Goal: Task Accomplishment & Management: Manage account settings

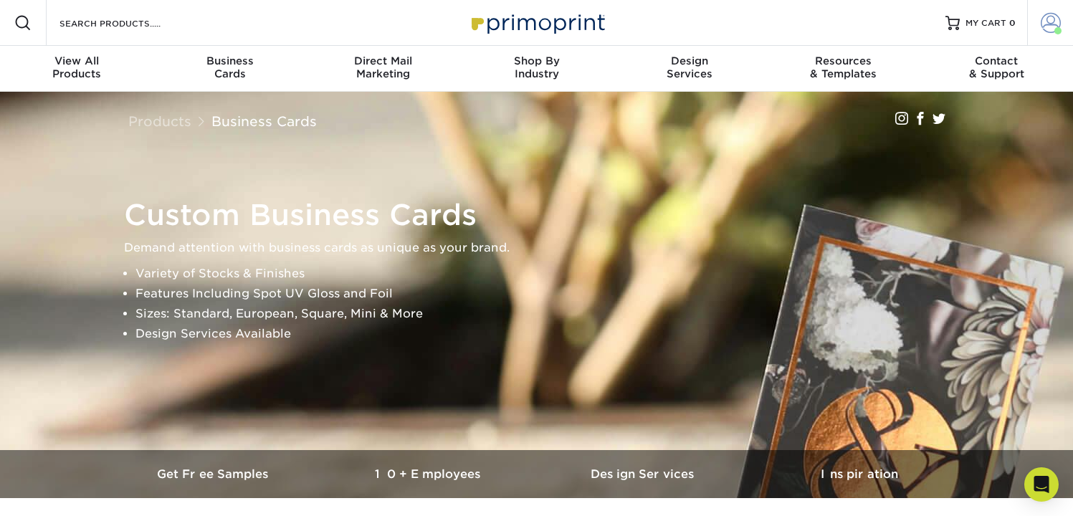
click at [1039, 26] on link "Account" at bounding box center [1050, 23] width 46 height 46
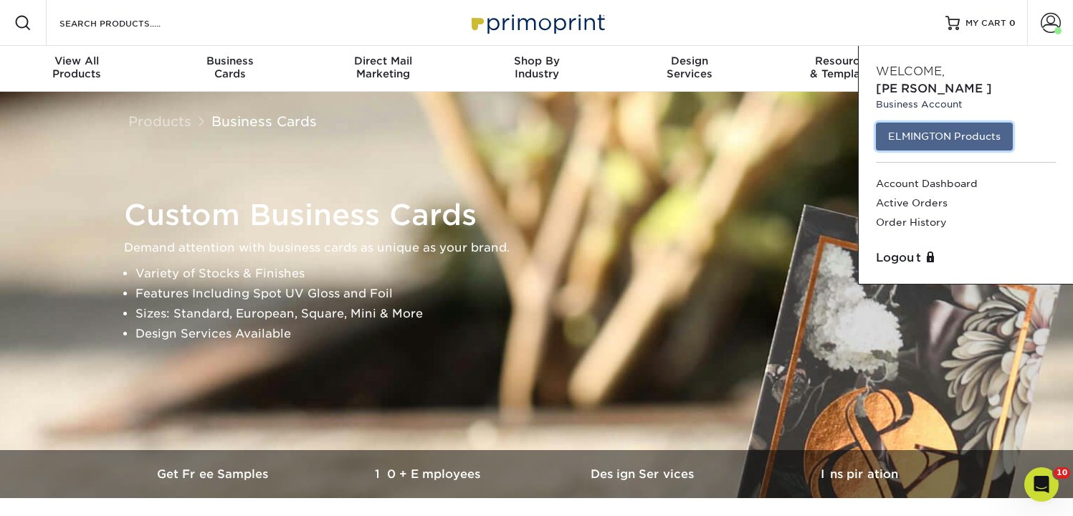
click at [933, 123] on link "ELMINGTON Products" at bounding box center [944, 136] width 137 height 27
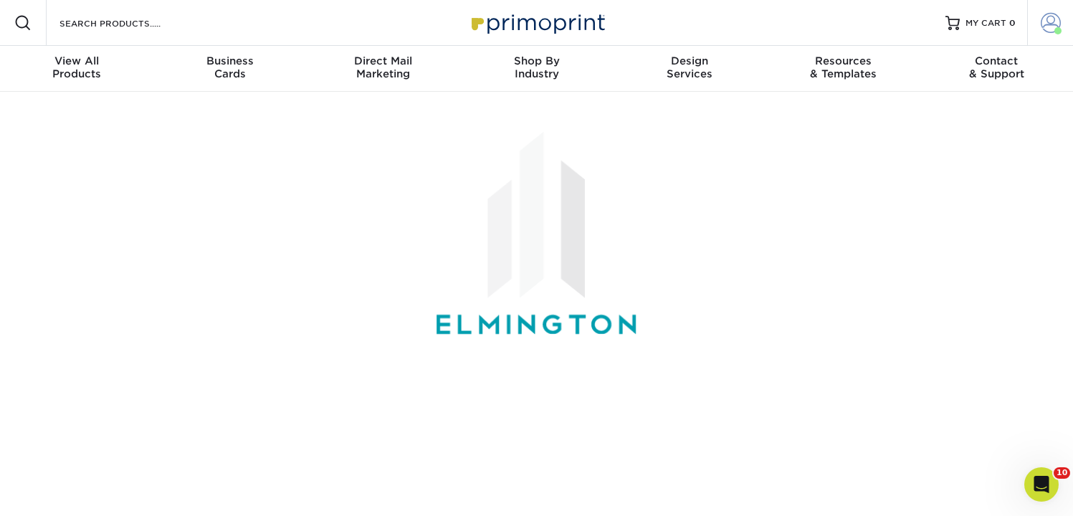
click at [1041, 24] on span at bounding box center [1051, 23] width 20 height 20
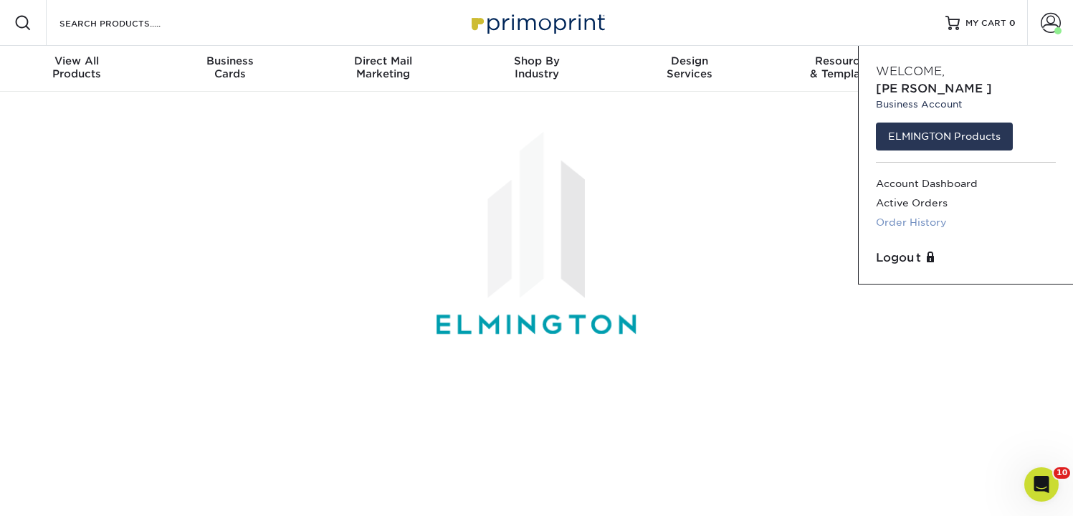
click at [922, 213] on link "Order History" at bounding box center [966, 222] width 180 height 19
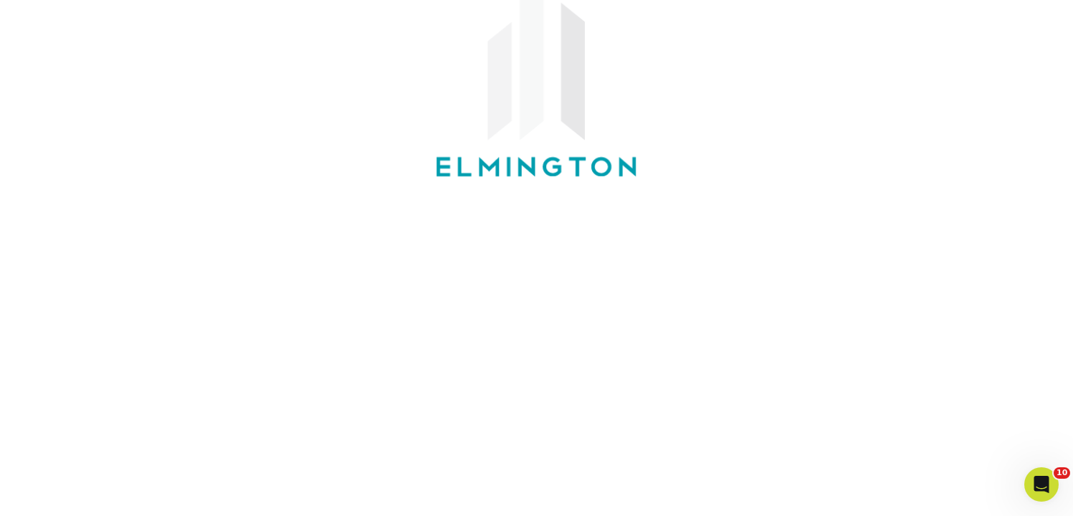
scroll to position [155, 0]
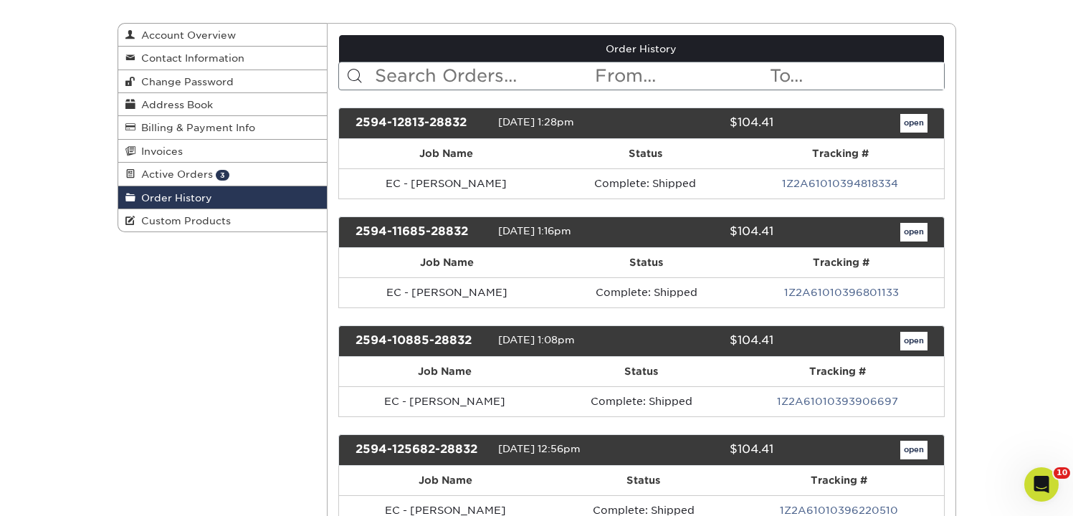
scroll to position [140, 0]
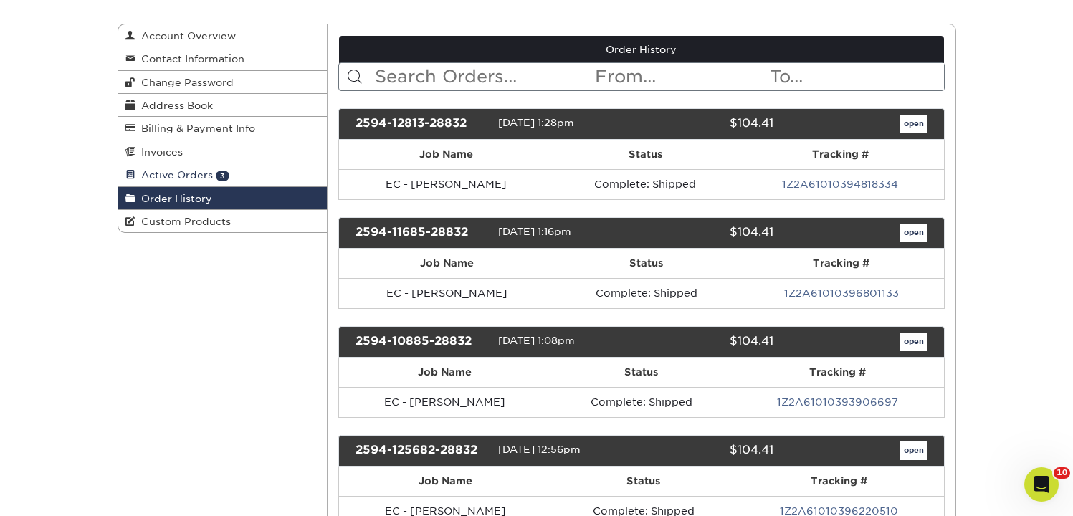
click at [170, 176] on span "Active Orders" at bounding box center [173, 174] width 77 height 11
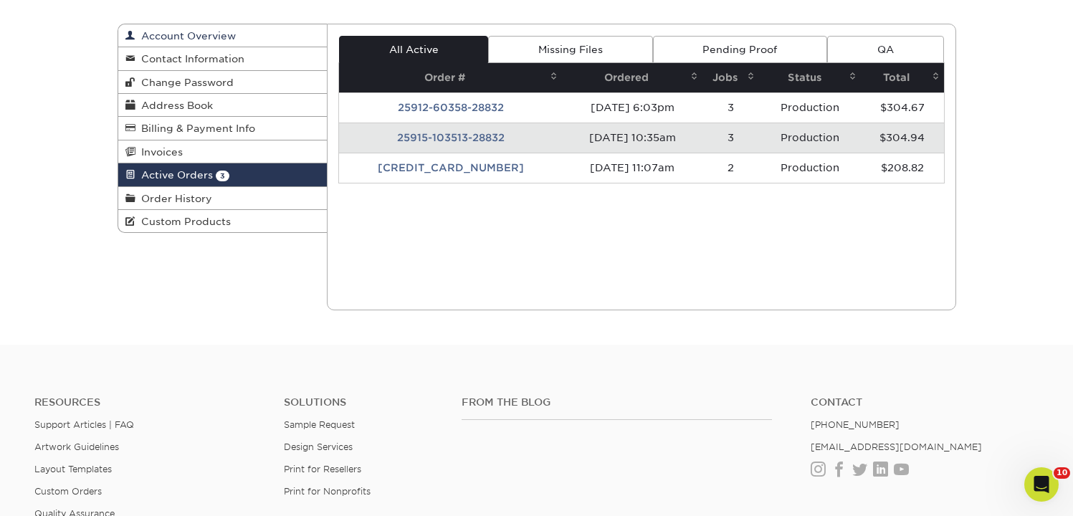
click at [196, 41] on span "Account Overview" at bounding box center [185, 35] width 100 height 11
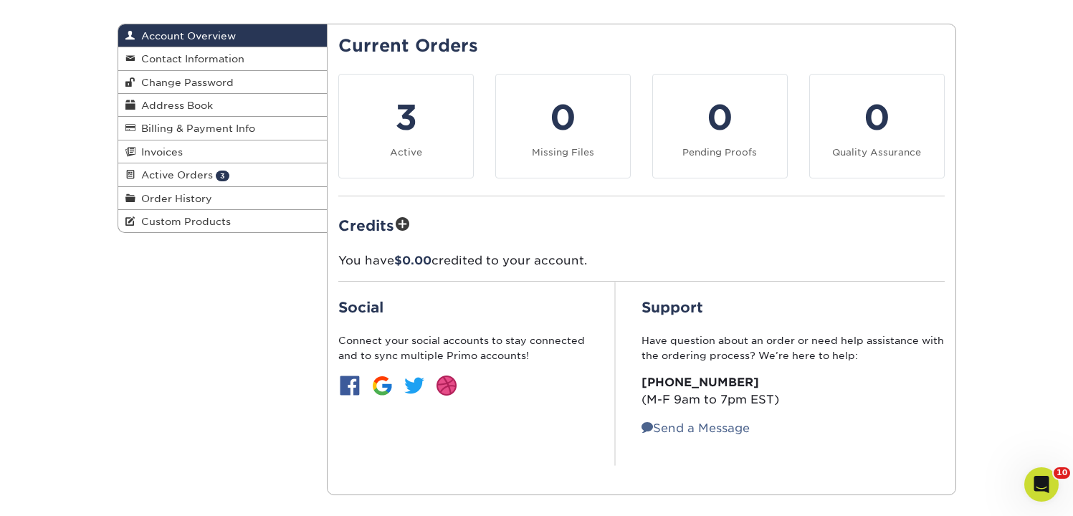
scroll to position [175, 0]
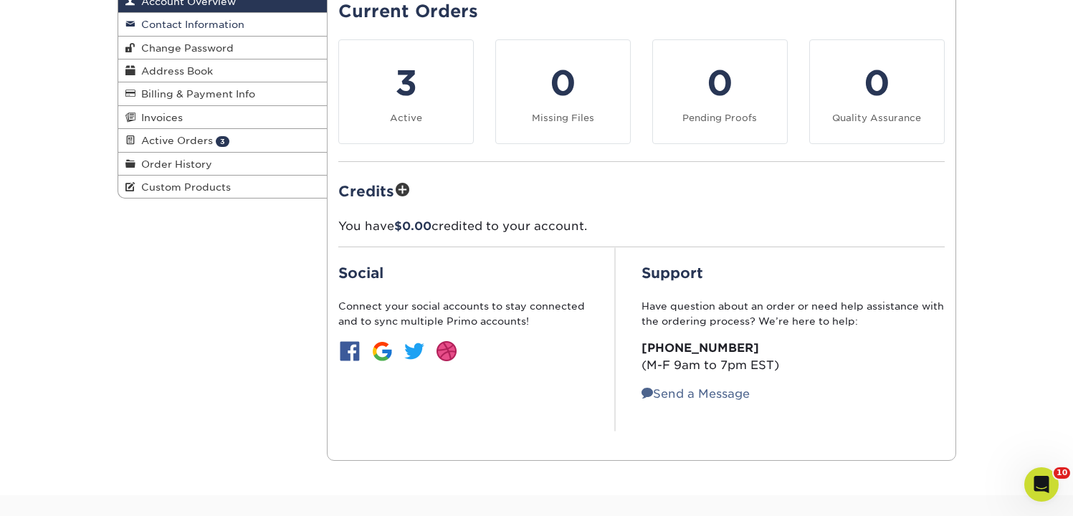
click at [165, 29] on span "Contact Information" at bounding box center [189, 24] width 109 height 11
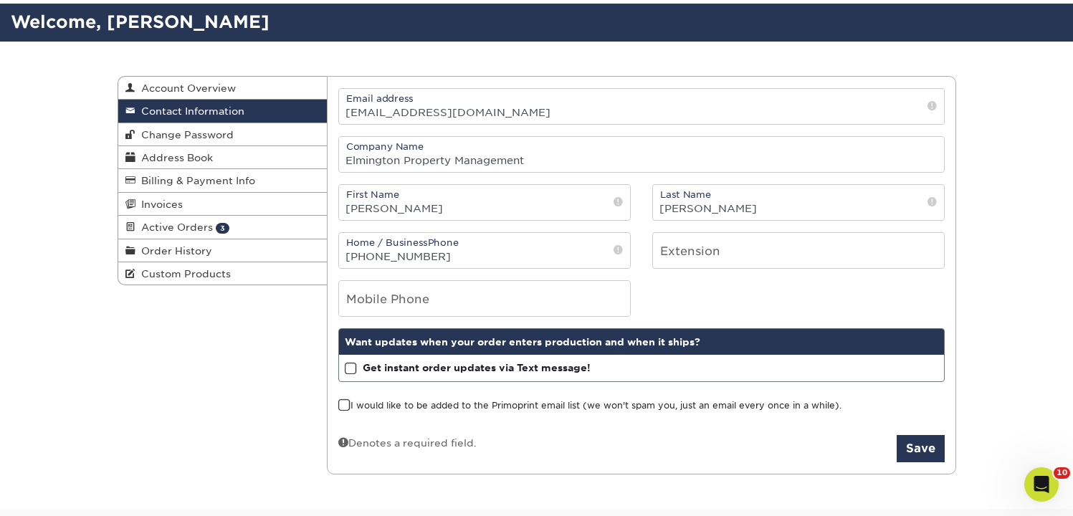
scroll to position [92, 0]
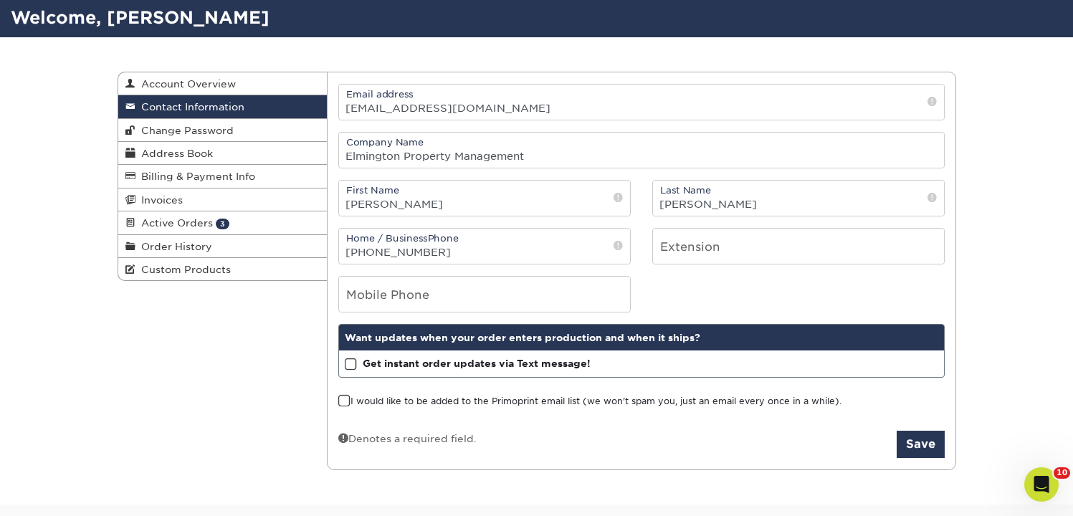
click at [934, 103] on span at bounding box center [932, 102] width 9 height 14
click at [930, 103] on span at bounding box center [932, 102] width 9 height 14
click at [522, 108] on input "bhays@oneelmington.com" at bounding box center [641, 102] width 605 height 35
click at [932, 103] on span at bounding box center [932, 102] width 9 height 14
click at [353, 108] on input "bhays@oneelmington.com" at bounding box center [641, 102] width 605 height 35
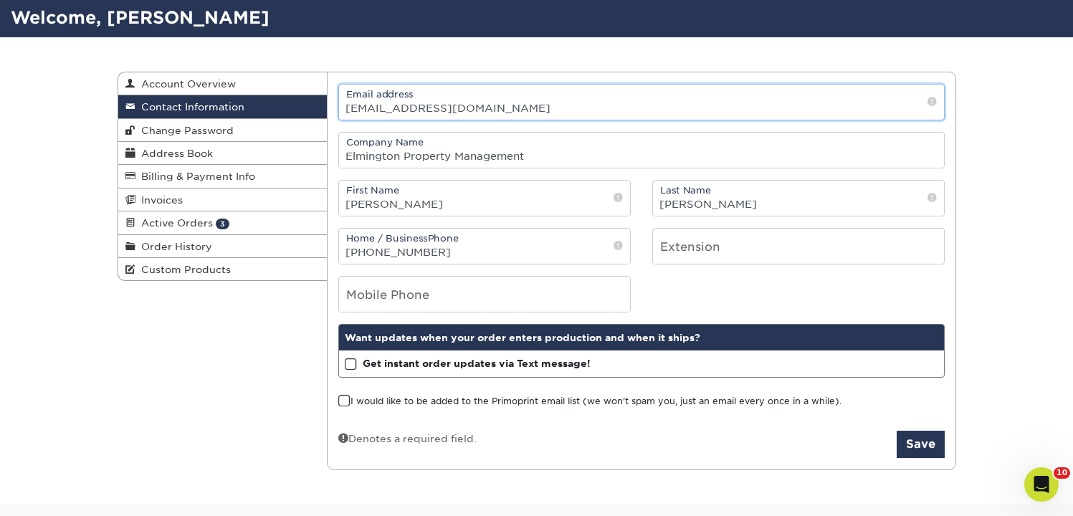
type input "[EMAIL_ADDRESS][DOMAIN_NAME]"
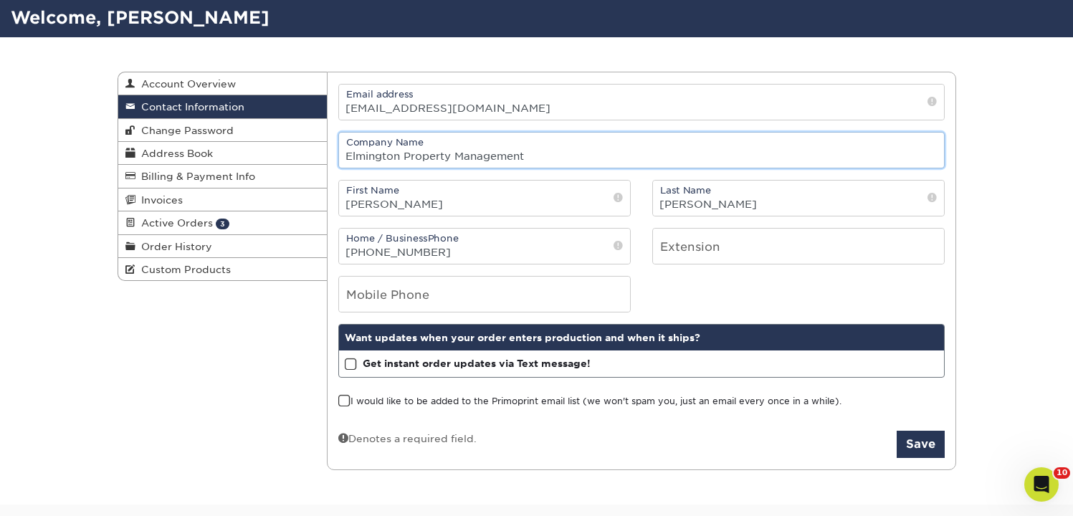
drag, startPoint x: 456, startPoint y: 155, endPoint x: 413, endPoint y: 156, distance: 43.0
click at [413, 156] on input "Elmington Property Management" at bounding box center [641, 150] width 605 height 35
drag, startPoint x: 404, startPoint y: 156, endPoint x: 578, endPoint y: 156, distance: 174.2
click at [578, 156] on input "Elmington Property Management" at bounding box center [641, 150] width 605 height 35
type input "Elmington Marketing"
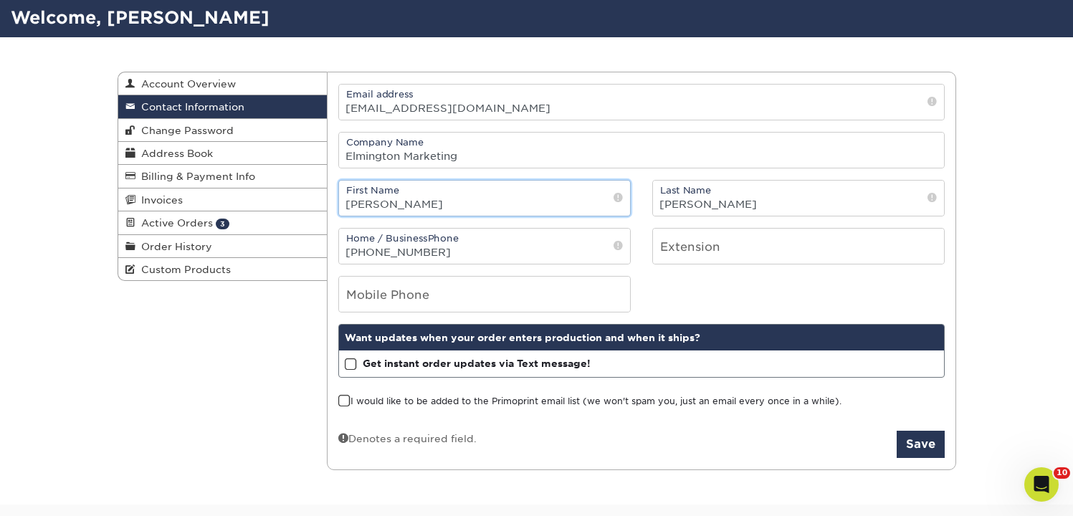
drag, startPoint x: 421, startPoint y: 201, endPoint x: 332, endPoint y: 201, distance: 88.9
click at [332, 201] on div "First Name Benjamin" at bounding box center [485, 198] width 314 height 37
type input "[PERSON_NAME]"
click at [682, 204] on input "Hays" at bounding box center [798, 198] width 291 height 35
type input "[PERSON_NAME]"
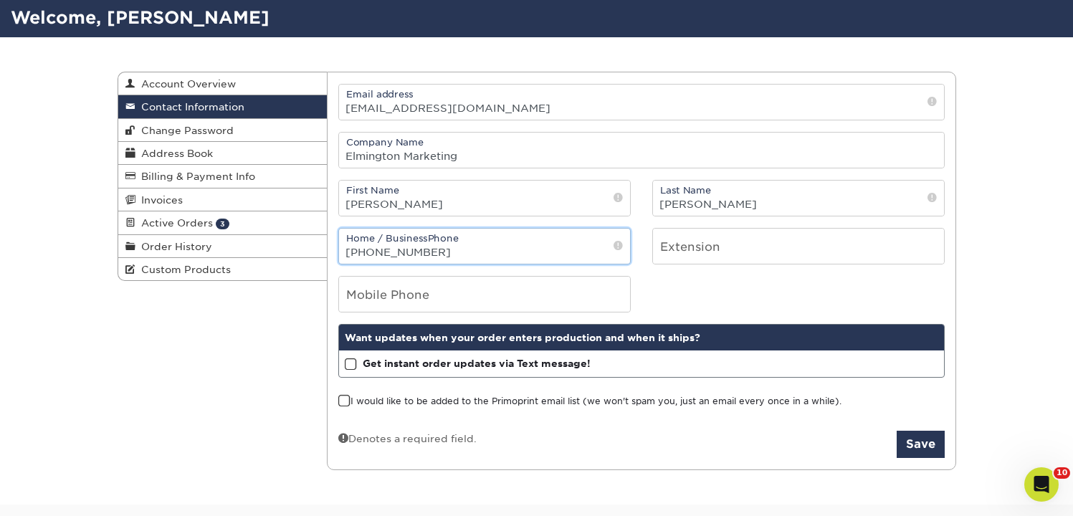
click at [469, 257] on input "(615) 982-6487" at bounding box center [484, 246] width 291 height 35
drag, startPoint x: 469, startPoint y: 257, endPoint x: 328, endPoint y: 257, distance: 140.5
click at [328, 257] on div "Home / Business Phone (615) 982-6487" at bounding box center [485, 246] width 314 height 37
type input "3144589625"
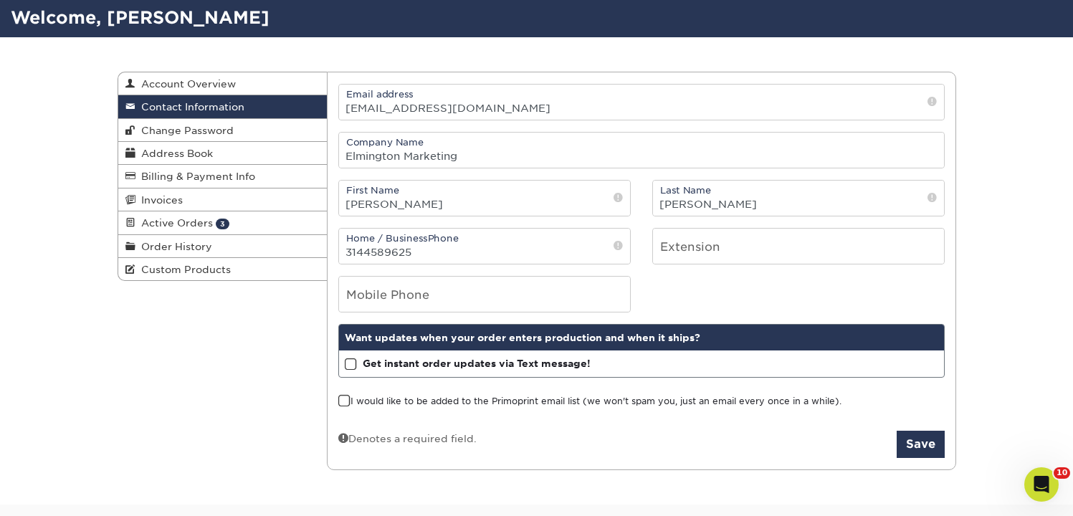
click at [684, 291] on div "Mobile Phone" at bounding box center [642, 294] width 628 height 37
click at [933, 449] on button "Save" at bounding box center [921, 444] width 48 height 27
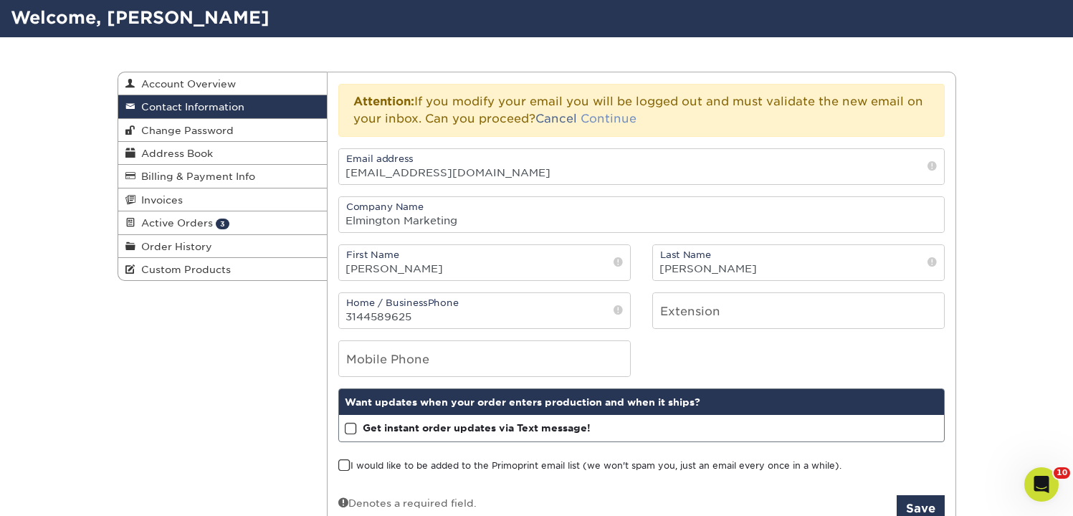
click at [609, 119] on link "Continue" at bounding box center [609, 119] width 56 height 14
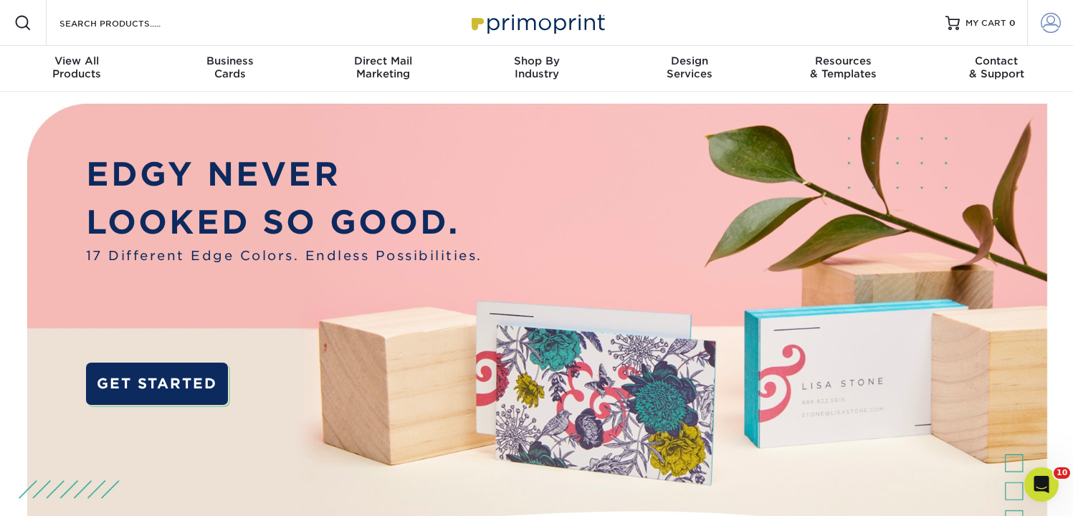
type input "[EMAIL_ADDRESS][DOMAIN_NAME]"
click at [1055, 23] on span at bounding box center [1051, 23] width 20 height 20
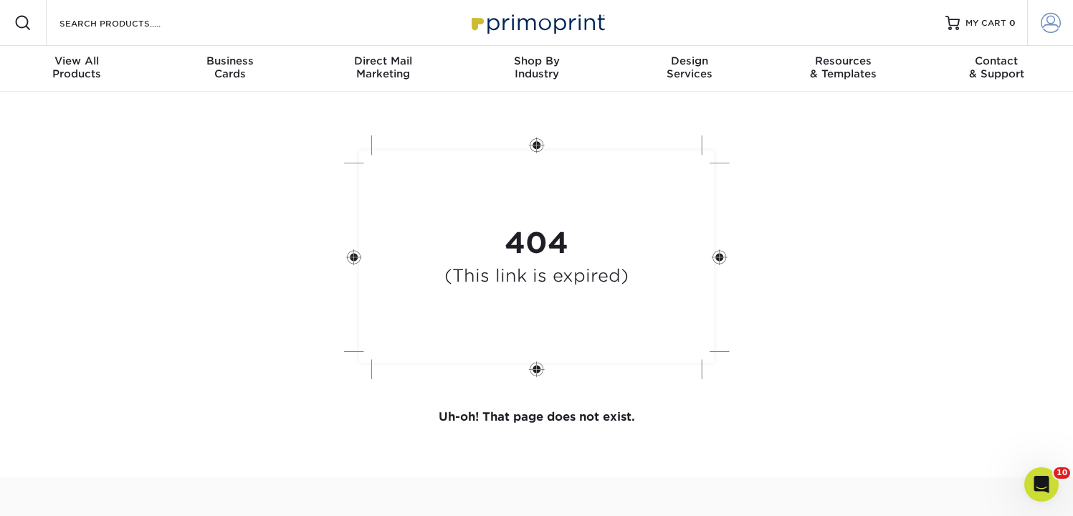
click at [1061, 29] on link "Account" at bounding box center [1050, 23] width 46 height 46
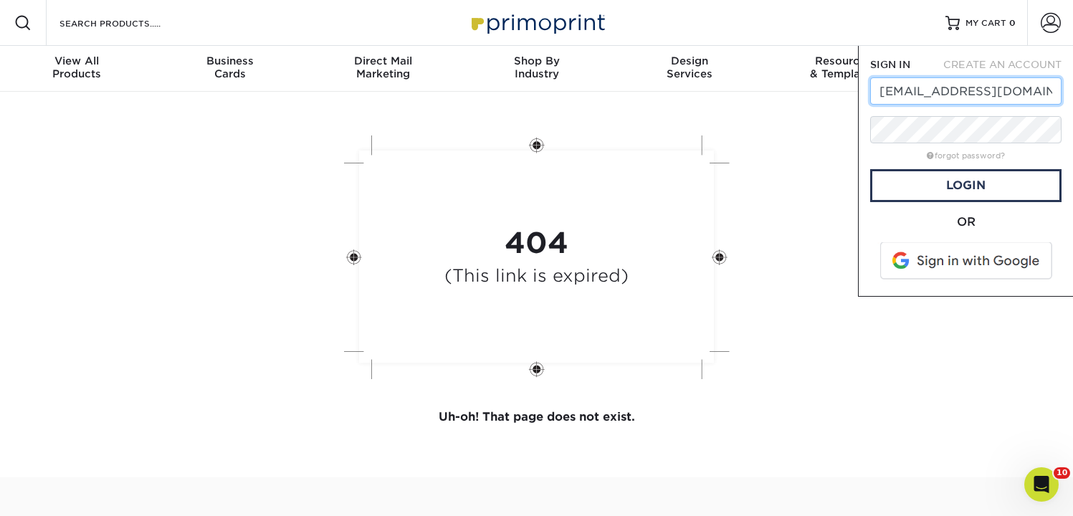
drag, startPoint x: 914, startPoint y: 92, endPoint x: 870, endPoint y: 92, distance: 43.7
click at [870, 92] on input "bhays@oneelmington.com" at bounding box center [965, 90] width 191 height 27
type input "[EMAIL_ADDRESS][DOMAIN_NAME]"
click at [965, 189] on link "Login" at bounding box center [965, 185] width 191 height 33
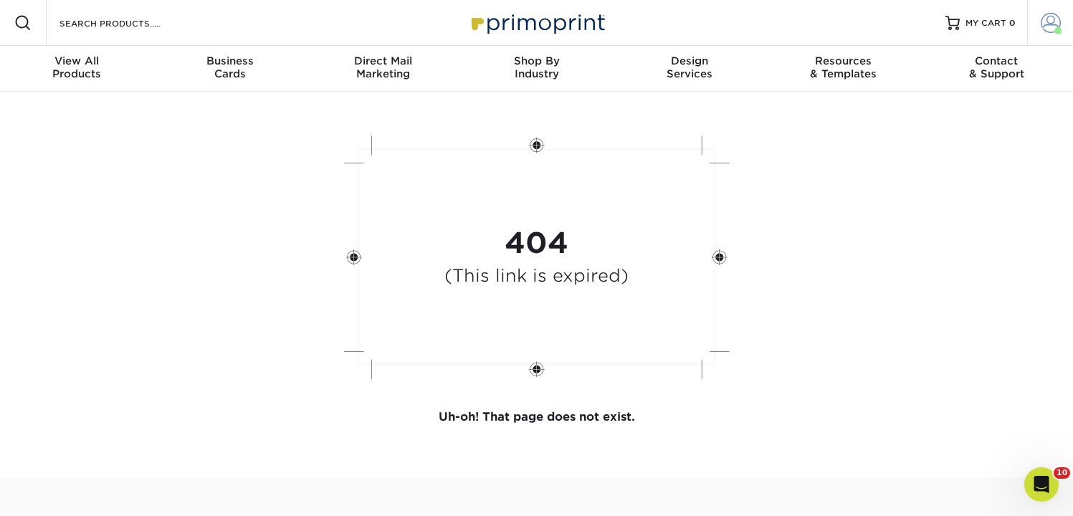
click at [1052, 19] on span at bounding box center [1051, 23] width 20 height 20
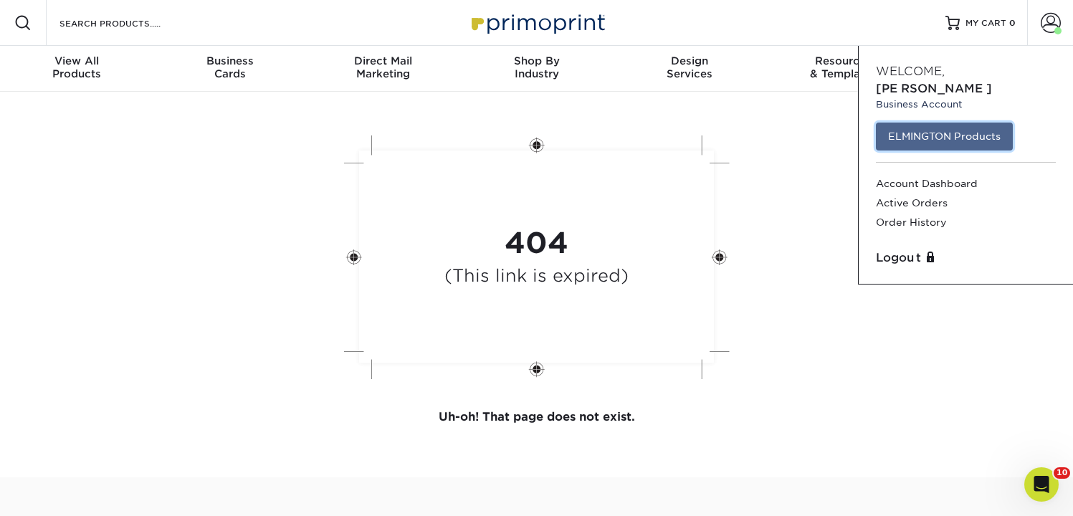
click at [950, 123] on link "ELMINGTON Products" at bounding box center [944, 136] width 137 height 27
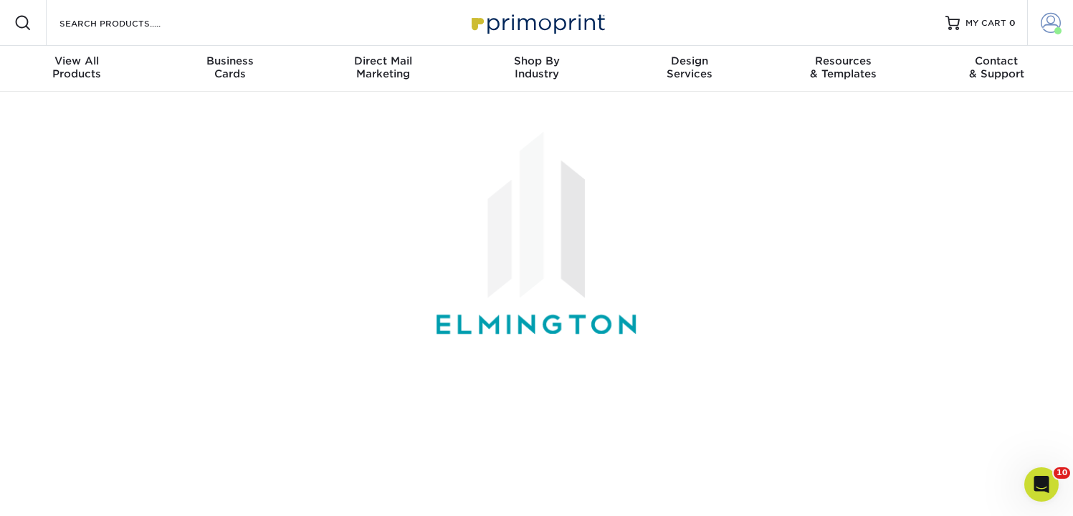
click at [1059, 34] on link "Account" at bounding box center [1050, 23] width 46 height 46
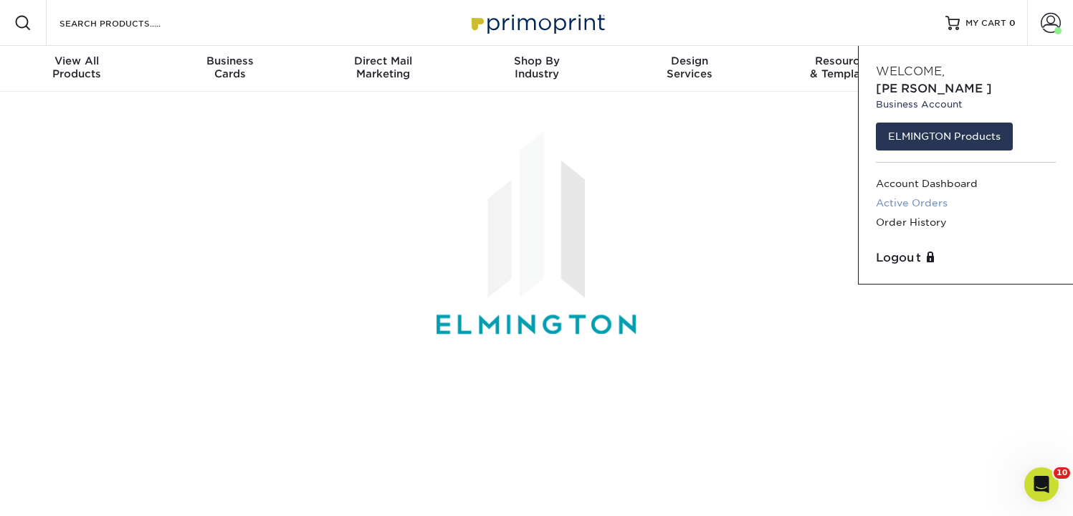
click at [921, 194] on link "Active Orders" at bounding box center [966, 203] width 180 height 19
